Goal: Transaction & Acquisition: Purchase product/service

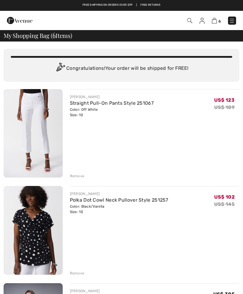
click at [78, 177] on div "Remove" at bounding box center [77, 175] width 15 height 5
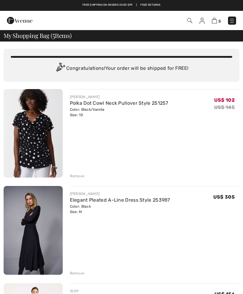
click at [78, 177] on div "Remove" at bounding box center [77, 175] width 15 height 5
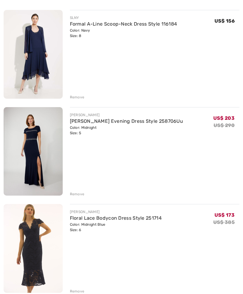
scroll to position [176, 0]
click at [80, 291] on div "Remove" at bounding box center [77, 290] width 15 height 5
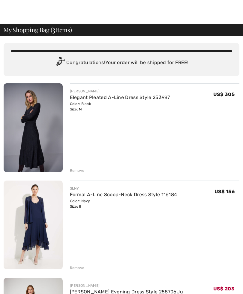
scroll to position [6, 0]
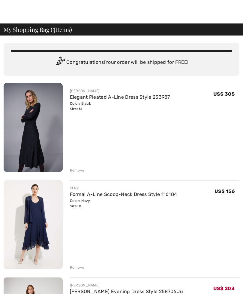
click at [38, 226] on img at bounding box center [33, 224] width 59 height 89
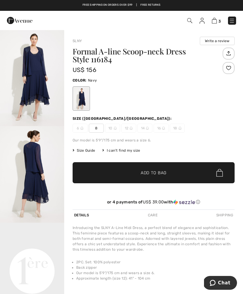
click at [35, 255] on video "Your browser does not support the video tag." at bounding box center [32, 238] width 64 height 32
click at [39, 173] on img "2 / 5" at bounding box center [32, 174] width 64 height 96
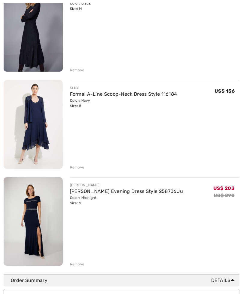
scroll to position [107, 0]
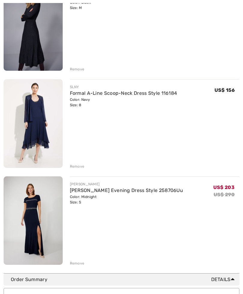
click at [83, 169] on div "JOSEPH RIBKOFF Elegant Pleated A-Line Dress Style 253987 Color: Black Size: M F…" at bounding box center [122, 124] width 236 height 284
click at [87, 167] on div "Remove" at bounding box center [155, 165] width 170 height 7
click at [85, 169] on div "Remove" at bounding box center [155, 165] width 170 height 7
click at [81, 168] on div "Remove" at bounding box center [77, 166] width 15 height 5
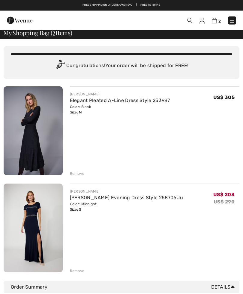
scroll to position [0, 0]
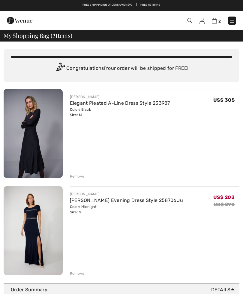
click at [32, 150] on img at bounding box center [33, 133] width 59 height 89
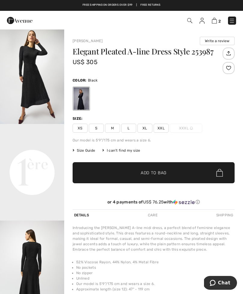
scroll to position [109, 0]
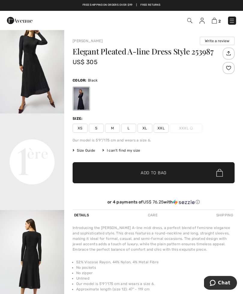
click at [38, 266] on img "3 / 5" at bounding box center [32, 258] width 64 height 96
click at [38, 82] on img "2 / 5" at bounding box center [32, 65] width 64 height 96
click at [39, 69] on img "2 / 5" at bounding box center [32, 65] width 64 height 96
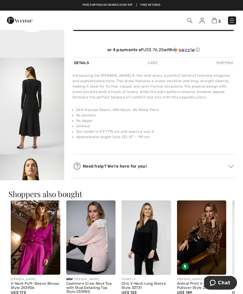
scroll to position [152, 0]
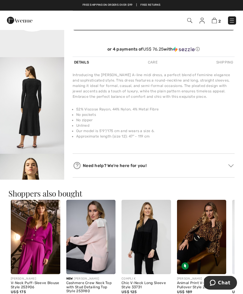
click at [182, 128] on li "Unlined" at bounding box center [155, 125] width 159 height 5
click at [188, 21] on img at bounding box center [190, 20] width 5 height 5
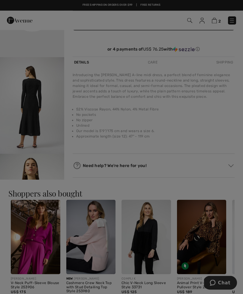
scroll to position [153, 0]
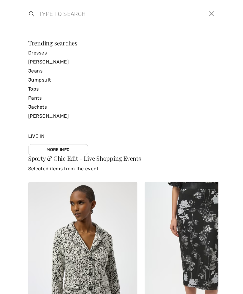
click at [40, 54] on link "Dresses" at bounding box center [121, 52] width 187 height 9
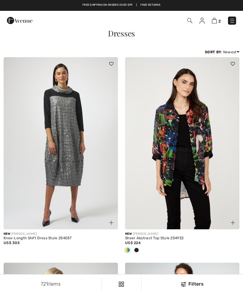
checkbox input "true"
click at [189, 23] on img at bounding box center [190, 20] width 5 height 5
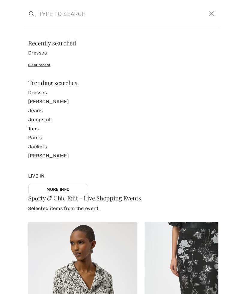
click at [46, 18] on input "search" at bounding box center [100, 14] width 133 height 18
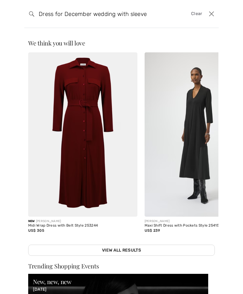
type input "Dress for December wedding with sleeve"
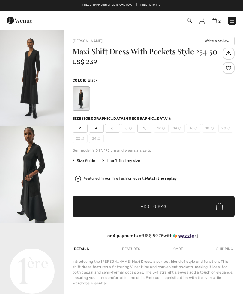
checkbox input "true"
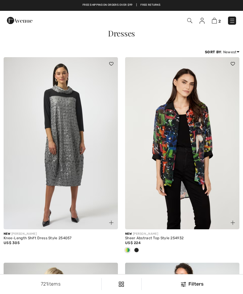
checkbox input "true"
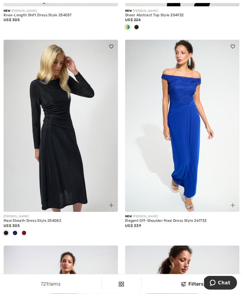
scroll to position [223, 0]
click at [63, 146] on img at bounding box center [61, 126] width 115 height 172
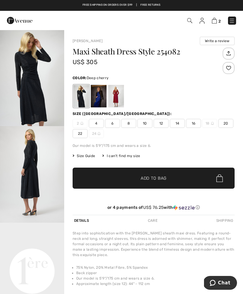
click at [115, 99] on div at bounding box center [117, 96] width 16 height 23
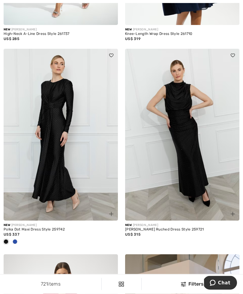
scroll to position [615, 0]
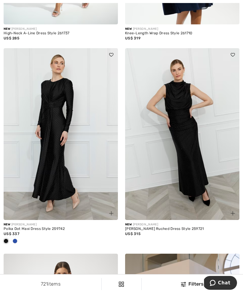
click at [56, 140] on img at bounding box center [61, 134] width 115 height 172
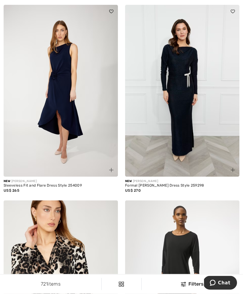
scroll to position [1922, 0]
click at [187, 93] on img at bounding box center [182, 91] width 115 height 172
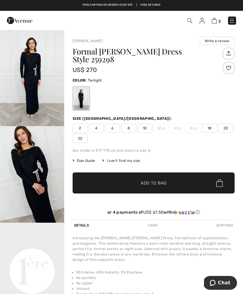
click at [35, 80] on img "1 / 4" at bounding box center [32, 77] width 64 height 96
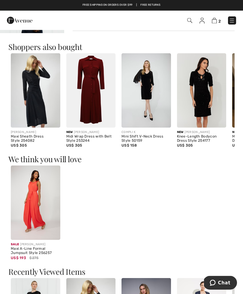
scroll to position [301, 0]
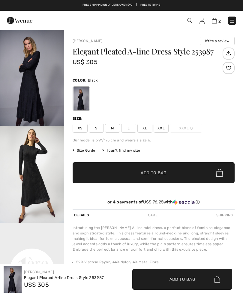
scroll to position [172, 0]
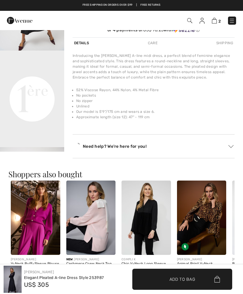
checkbox input "true"
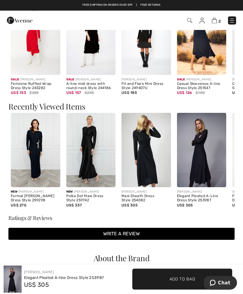
scroll to position [468, 0]
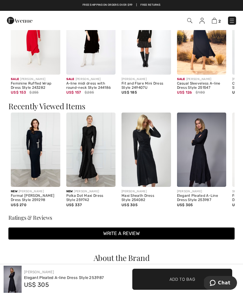
click at [155, 169] on img at bounding box center [147, 149] width 50 height 74
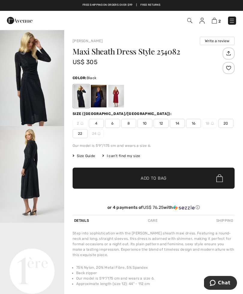
click at [118, 96] on div at bounding box center [117, 96] width 16 height 23
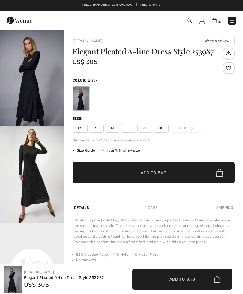
checkbox input "true"
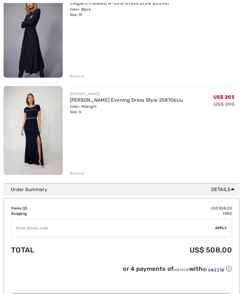
scroll to position [115, 0]
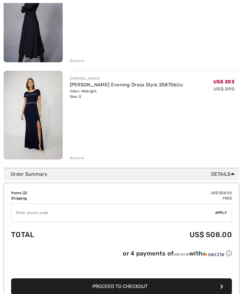
click at [35, 117] on img at bounding box center [33, 115] width 59 height 89
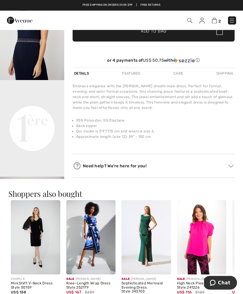
scroll to position [143, 0]
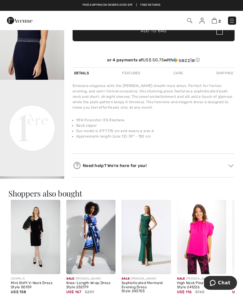
click at [41, 112] on video "Your browser does not support the video tag." at bounding box center [32, 96] width 64 height 32
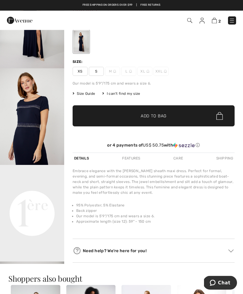
scroll to position [57, 0]
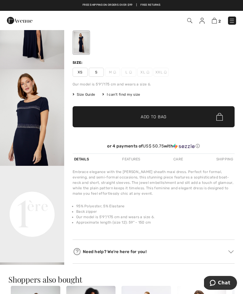
click at [32, 121] on img "2 / 4" at bounding box center [32, 117] width 64 height 96
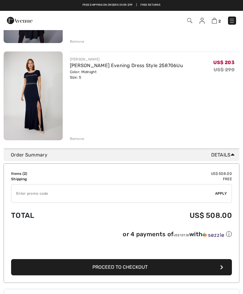
click at [81, 141] on div "You are only US$ 0.00 away from FREE SHIPPING! Continue Shopping > Congratulati…" at bounding box center [122, 28] width 236 height 242
click at [81, 139] on div "Remove" at bounding box center [77, 138] width 15 height 5
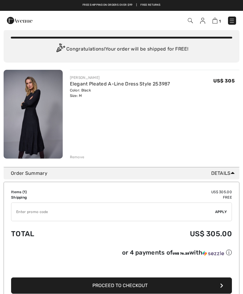
scroll to position [19, 0]
click at [31, 124] on img at bounding box center [33, 114] width 59 height 89
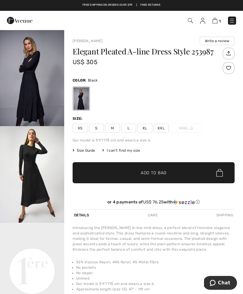
click at [33, 183] on img "2 / 5" at bounding box center [32, 174] width 64 height 96
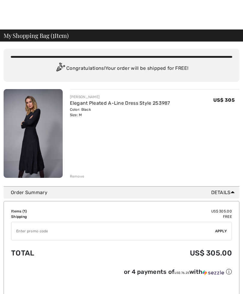
scroll to position [19, 0]
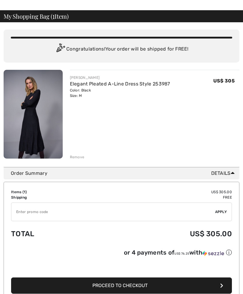
click at [79, 178] on div "Order Summary Details" at bounding box center [122, 173] width 236 height 12
click at [79, 161] on div "You are only US$ 0.00 away from FREE SHIPPING! Continue Shopping > Congratulati…" at bounding box center [122, 94] width 236 height 145
click at [81, 159] on div "Remove" at bounding box center [77, 156] width 15 height 5
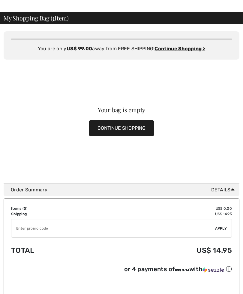
scroll to position [0, 0]
